Goal: Find specific page/section: Find specific page/section

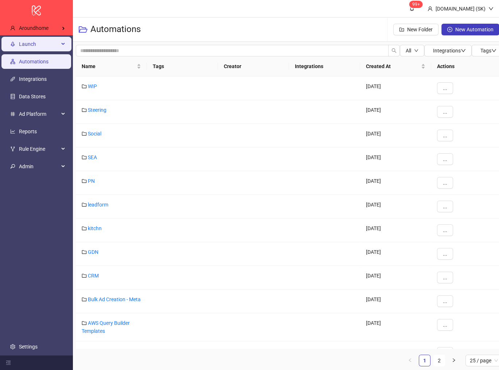
click at [40, 41] on span "Launch" at bounding box center [39, 44] width 40 height 15
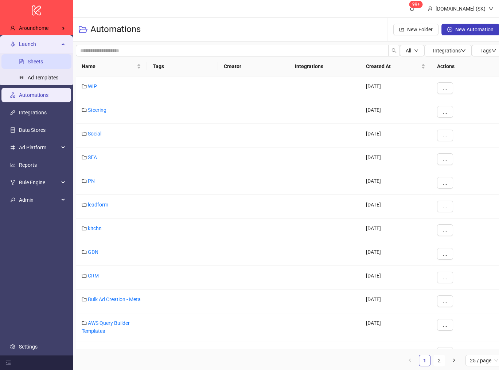
click at [40, 65] on link "Sheets" at bounding box center [35, 62] width 15 height 6
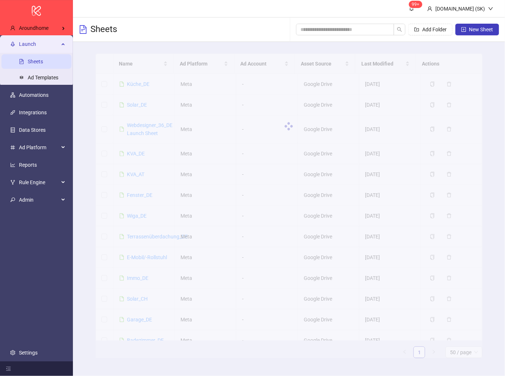
click at [143, 105] on div at bounding box center [288, 127] width 387 height 146
click at [141, 105] on div at bounding box center [288, 127] width 387 height 146
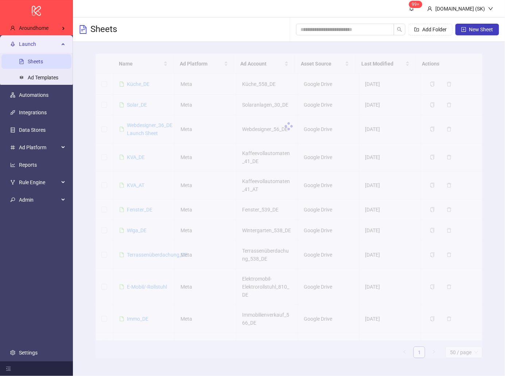
click at [142, 104] on div at bounding box center [288, 127] width 387 height 146
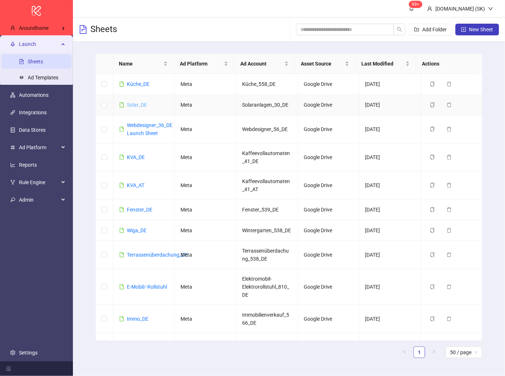
click at [144, 105] on link "Solar_DE" at bounding box center [137, 105] width 20 height 6
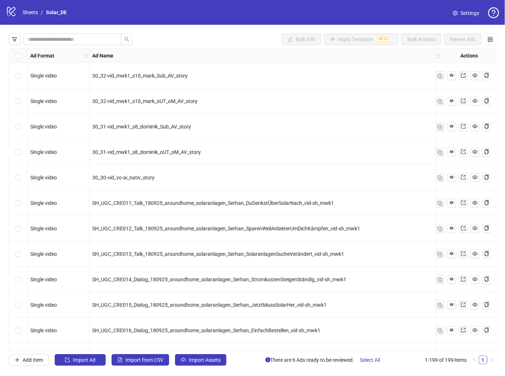
click at [22, 83] on div "Select row 1" at bounding box center [18, 76] width 18 height 26
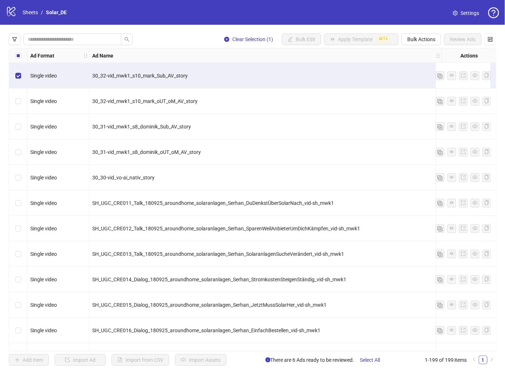
click at [22, 85] on div "Select row 1" at bounding box center [18, 76] width 18 height 26
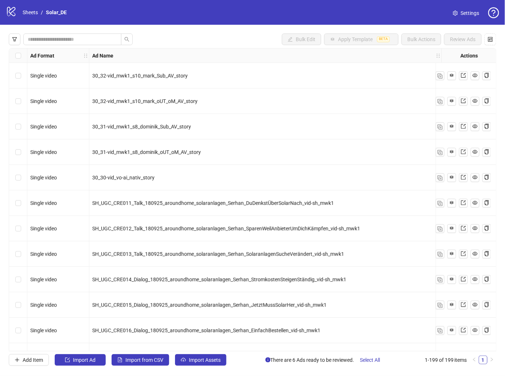
click at [74, 83] on div "Single video" at bounding box center [58, 76] width 62 height 26
